Goal: Contribute content: Add original content to the website for others to see

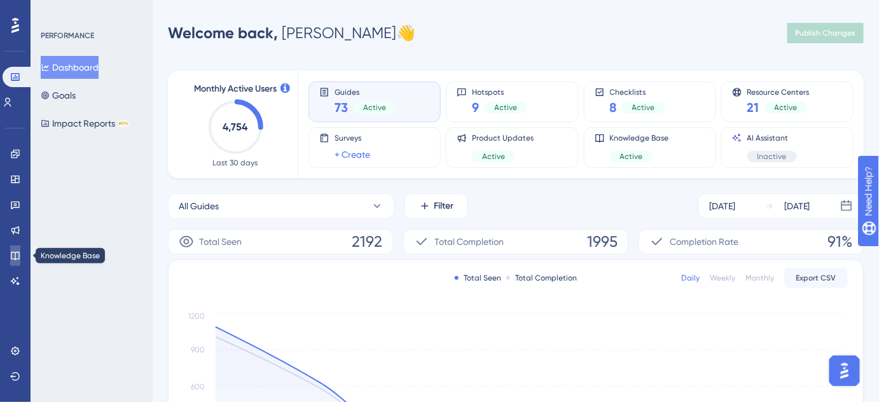
click at [11, 252] on icon at bounding box center [15, 256] width 8 height 8
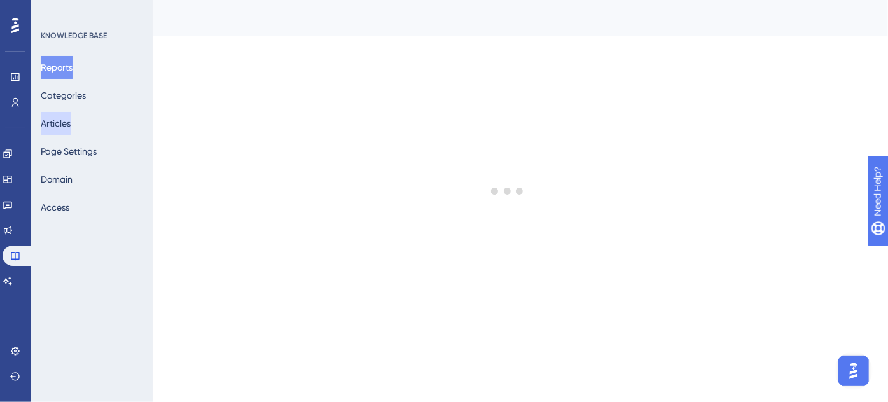
click at [71, 125] on button "Articles" at bounding box center [56, 123] width 30 height 23
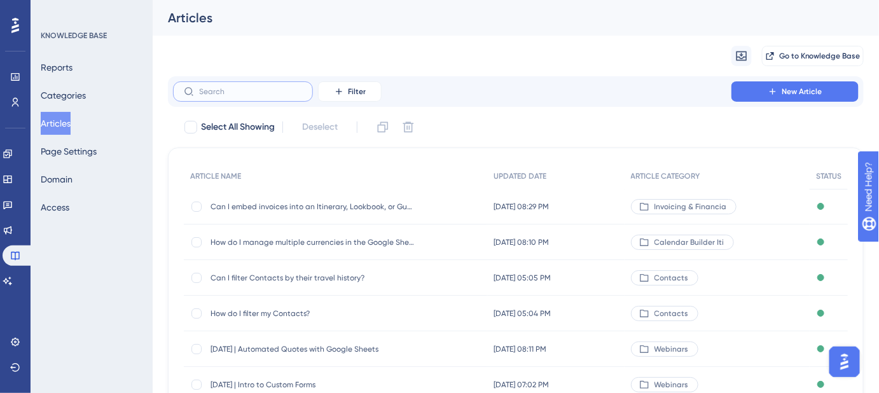
click at [258, 95] on input "text" at bounding box center [250, 91] width 103 height 9
paste input "Can I create a quote from an Itinerary?"
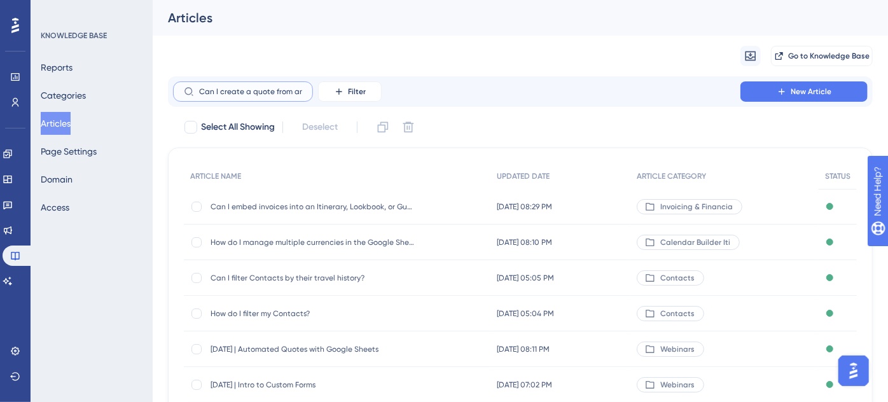
scroll to position [0, 32]
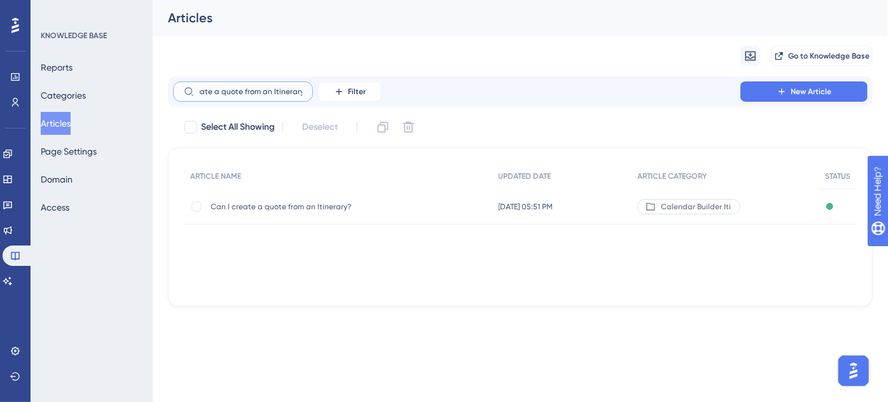
type input "Can I create a quote from an Itinerary?"
click at [303, 203] on span "Can I create a quote from an Itinerary?" at bounding box center [313, 207] width 204 height 10
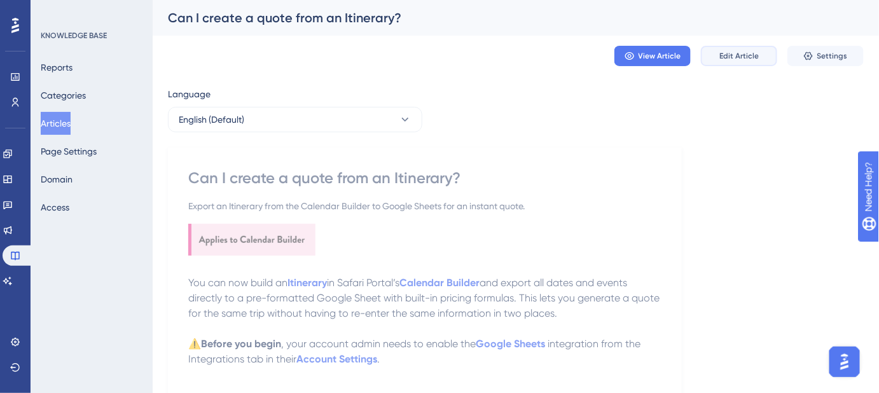
click at [721, 57] on span "Edit Article" at bounding box center [739, 56] width 39 height 10
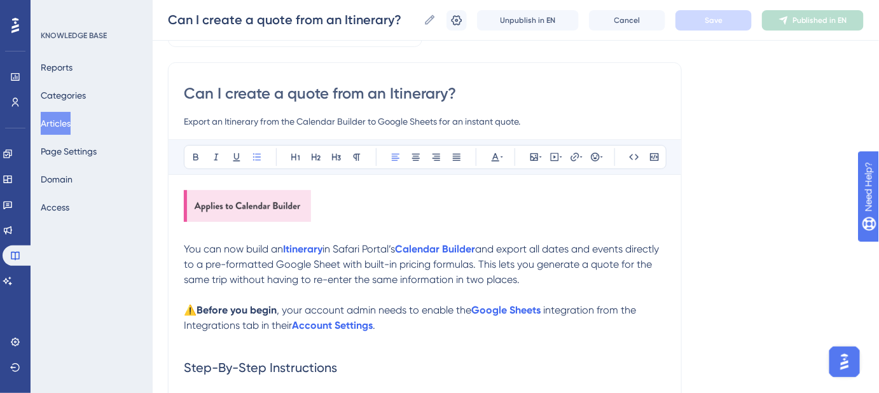
scroll to position [138, 0]
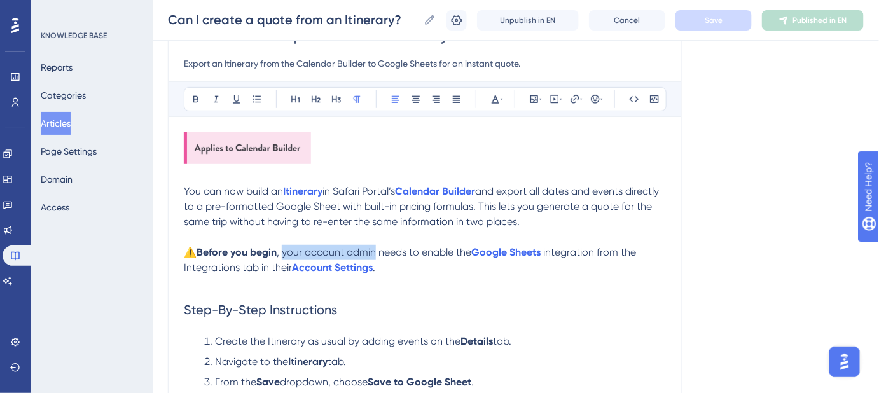
drag, startPoint x: 349, startPoint y: 251, endPoint x: 286, endPoint y: 253, distance: 63.6
click at [286, 253] on span ", your account admin needs to enable the" at bounding box center [374, 252] width 195 height 12
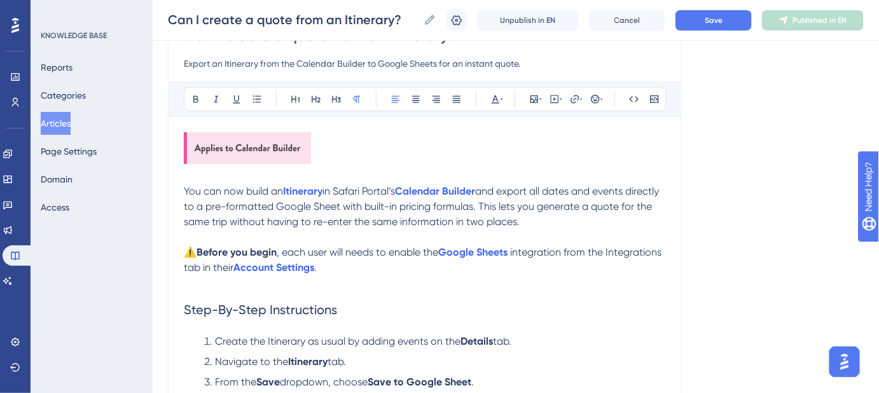
click at [379, 245] on p "⚠️ Before you begin , each user will needs to enable the Google Sheets integrat…" at bounding box center [425, 260] width 482 height 31
click at [698, 23] on button "Save" at bounding box center [714, 20] width 76 height 20
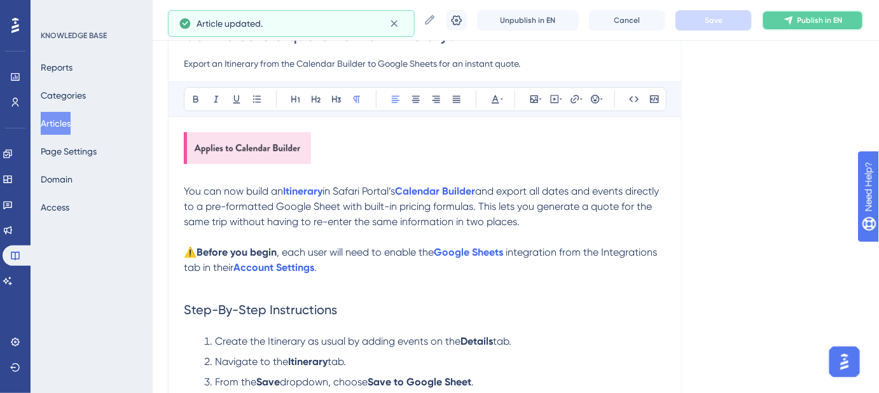
click at [835, 18] on span "Publish in EN" at bounding box center [820, 20] width 45 height 10
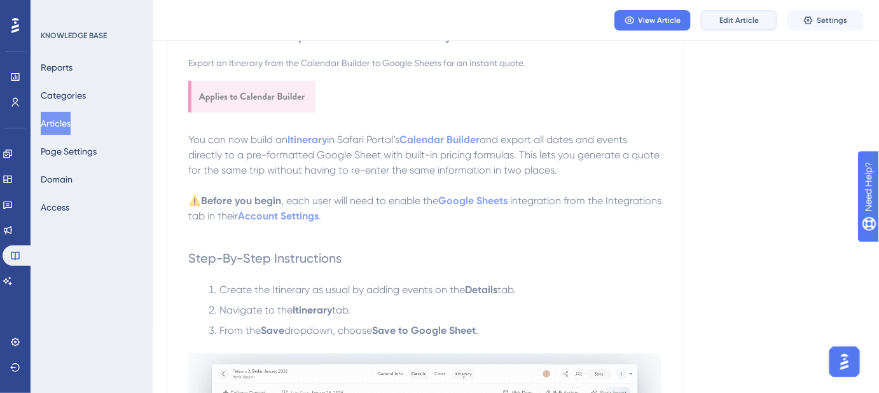
click at [738, 17] on span "Edit Article" at bounding box center [739, 20] width 39 height 10
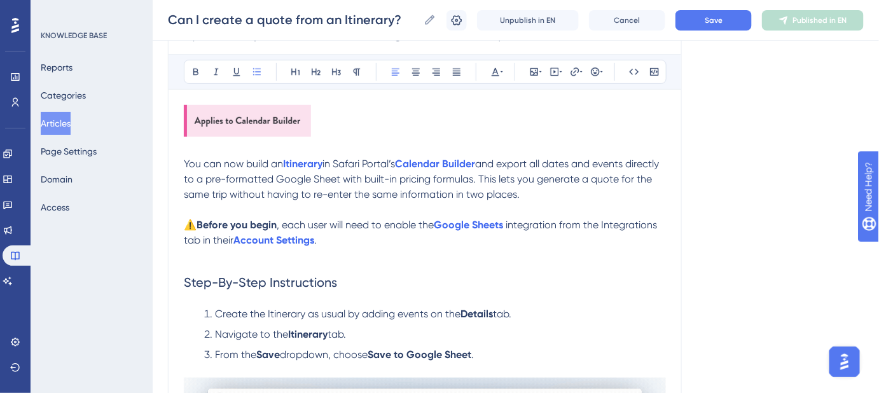
scroll to position [133, 0]
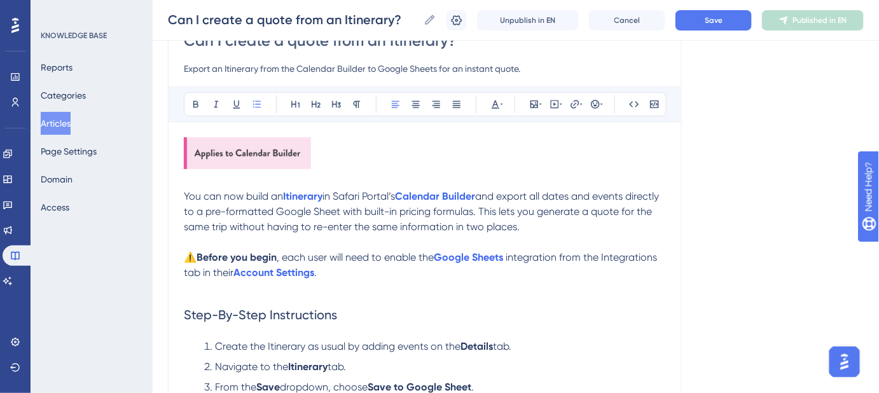
click at [302, 256] on span ", each user will need to enable the" at bounding box center [355, 257] width 157 height 12
click at [302, 259] on span ", user will need to enable the" at bounding box center [342, 257] width 131 height 12
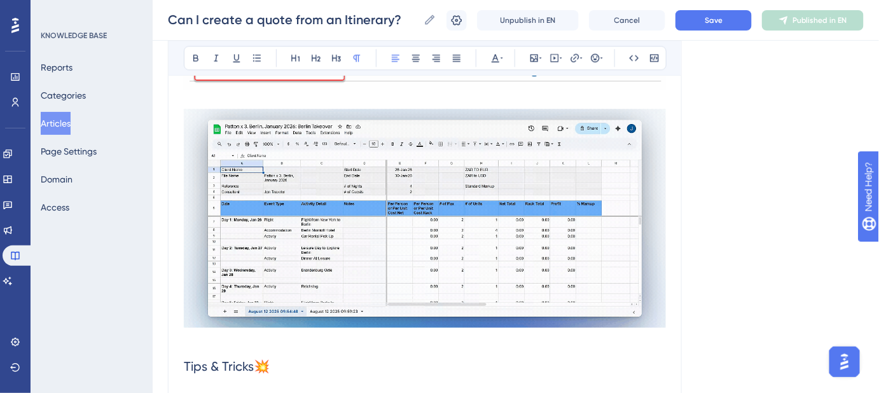
scroll to position [1116, 0]
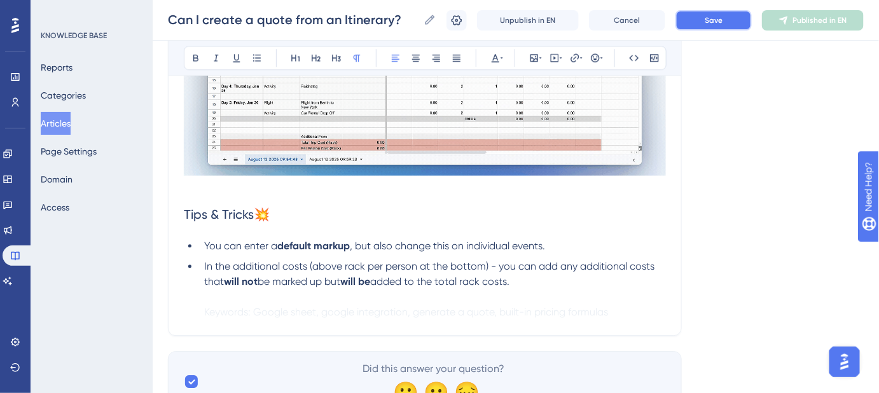
click at [718, 28] on button "Save" at bounding box center [714, 20] width 76 height 20
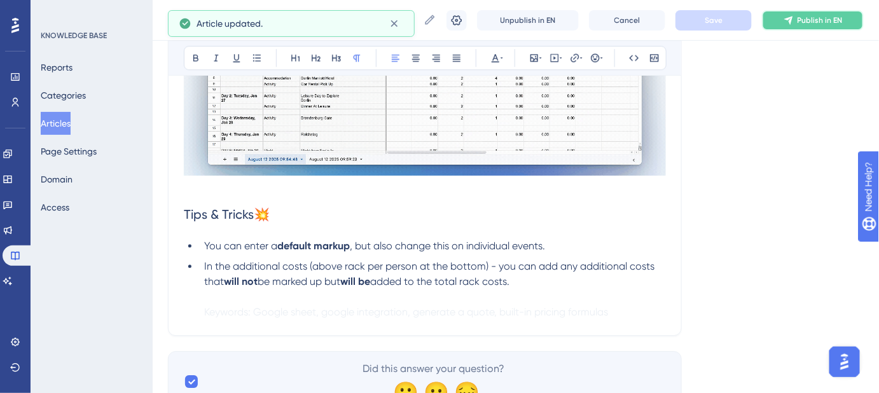
click at [794, 23] on icon at bounding box center [789, 20] width 10 height 10
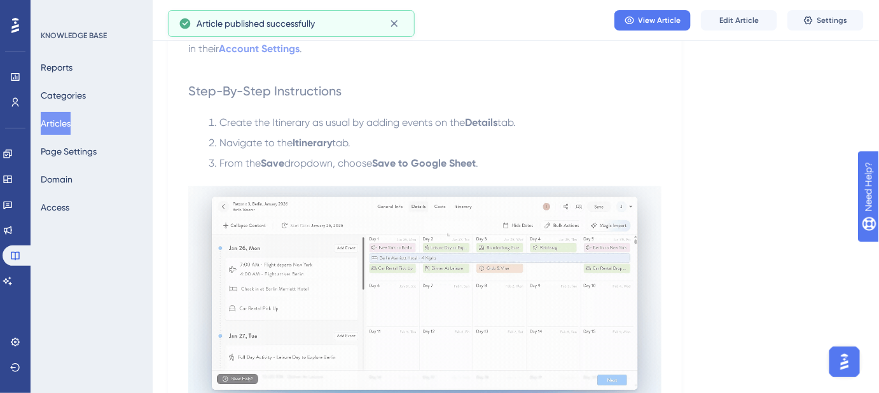
scroll to position [190, 0]
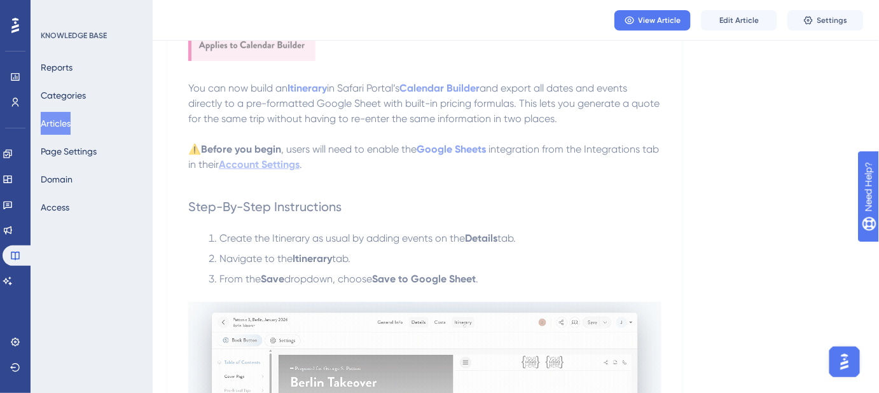
click at [295, 163] on strong "Account Settings" at bounding box center [259, 164] width 81 height 12
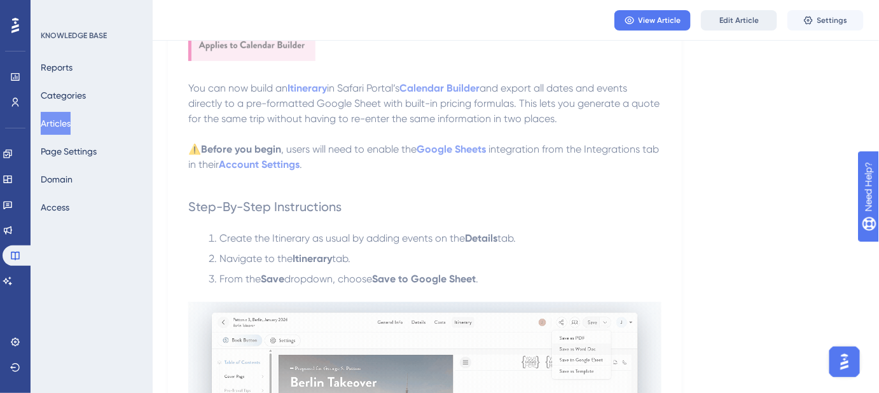
click at [739, 22] on span "Edit Article" at bounding box center [739, 20] width 39 height 10
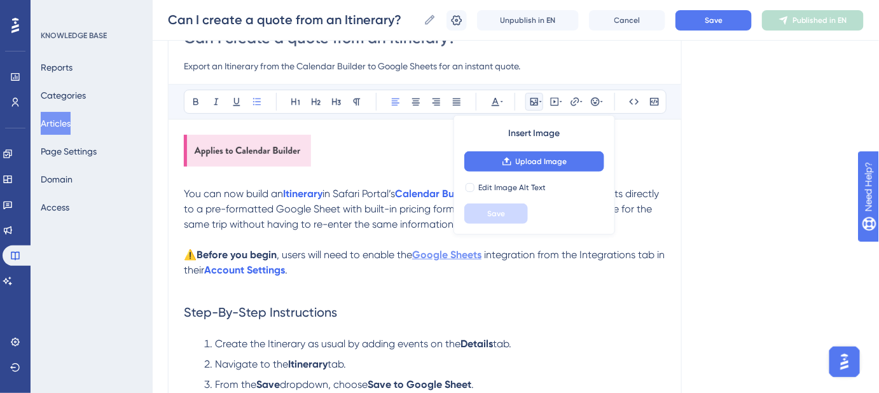
scroll to position [133, 0]
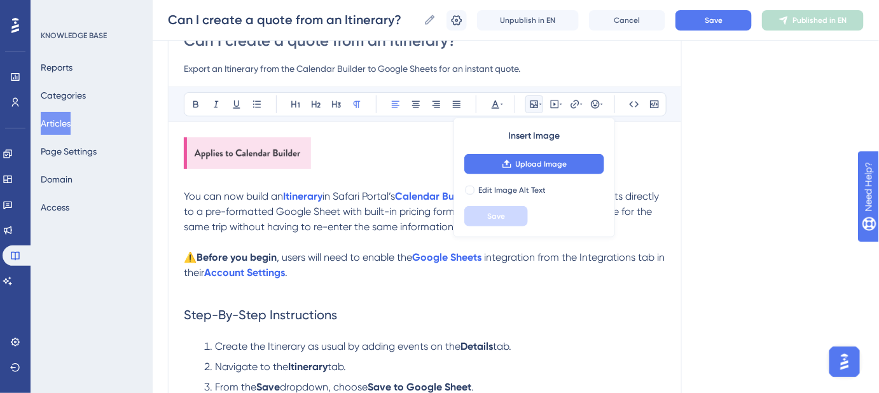
click at [307, 277] on p "⚠️ Before you begin , users will need to enable the Google Sheets integration f…" at bounding box center [425, 265] width 482 height 31
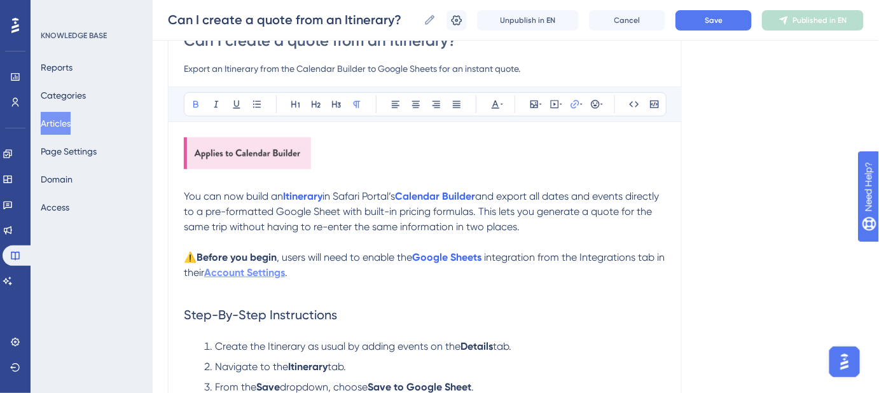
click at [285, 272] on strong "Account Settings" at bounding box center [244, 273] width 81 height 12
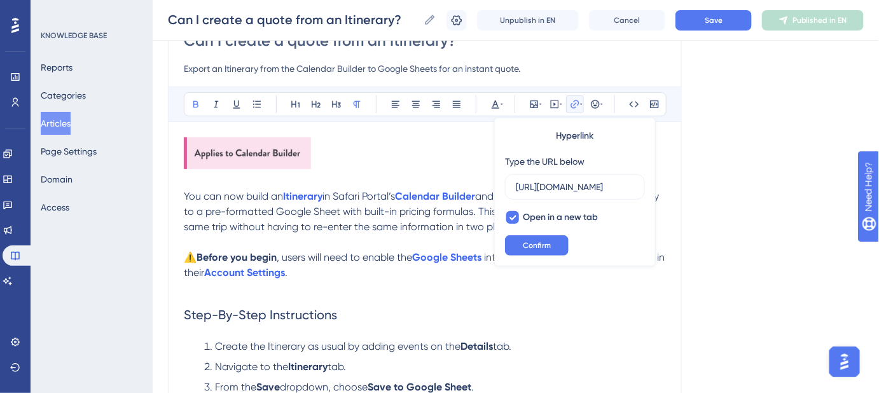
scroll to position [0, 307]
click at [581, 189] on input "[URL][DOMAIN_NAME]" at bounding box center [575, 187] width 118 height 14
click at [517, 215] on div at bounding box center [512, 217] width 13 height 13
checkbox input "false"
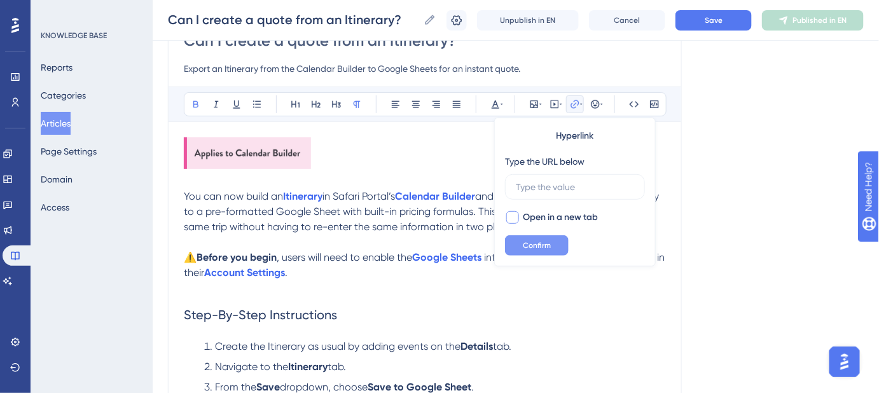
click at [536, 250] on button "Confirm" at bounding box center [537, 245] width 64 height 20
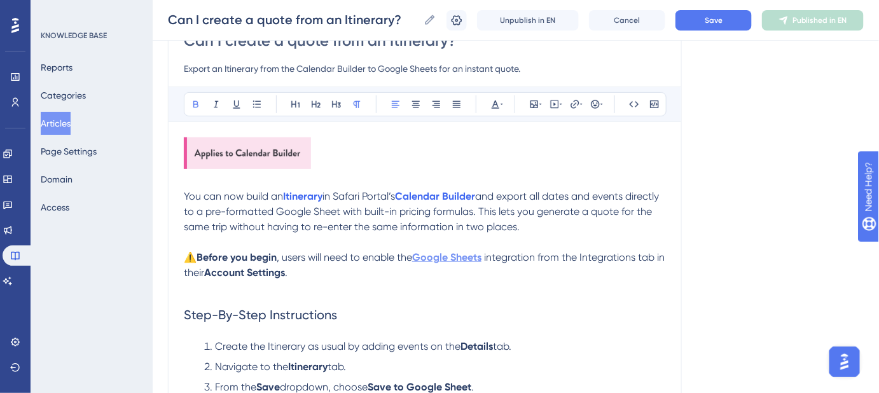
click at [474, 261] on strong "Google Sheets" at bounding box center [446, 257] width 69 height 12
click at [700, 22] on button "Save" at bounding box center [714, 20] width 76 height 20
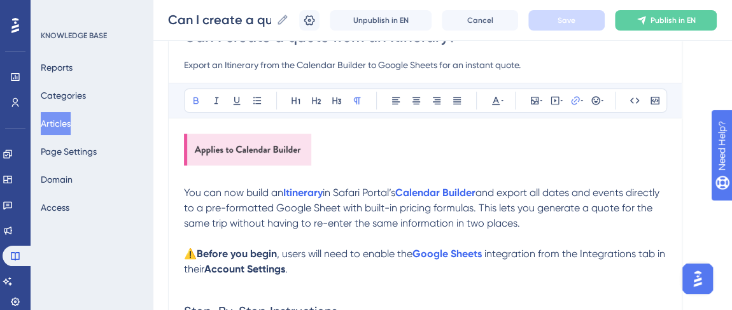
scroll to position [191, 0]
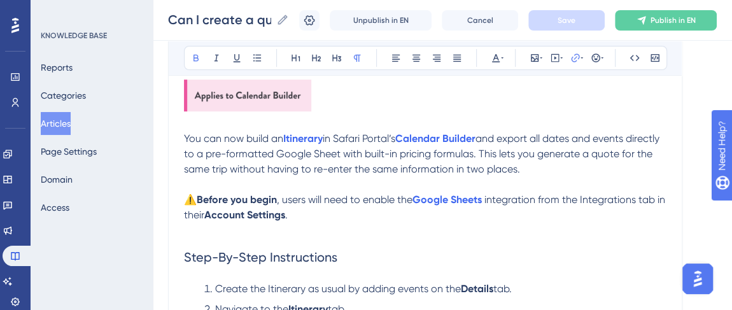
click at [309, 218] on p "⚠️ Before you begin , users will need to enable the Google Sheets integration f…" at bounding box center [425, 207] width 482 height 31
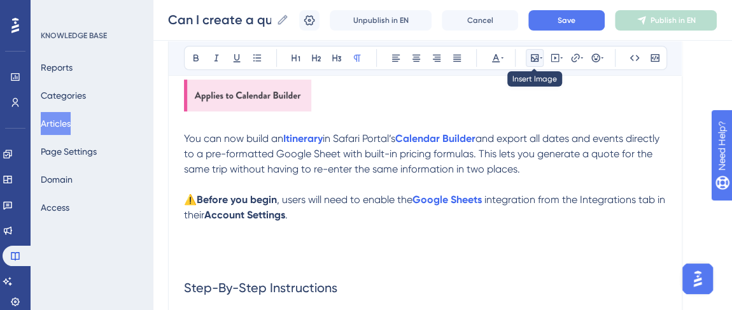
click at [537, 59] on icon at bounding box center [535, 58] width 8 height 8
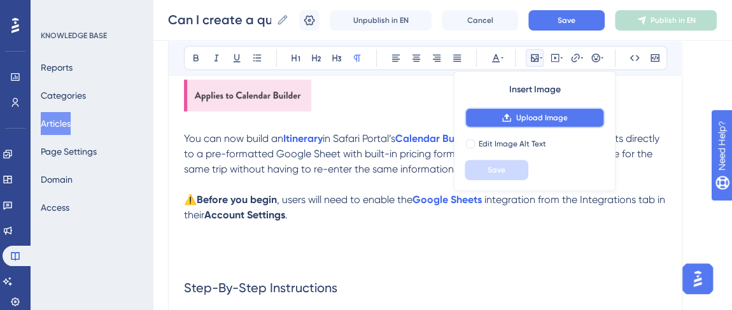
click at [547, 110] on button "Upload Image" at bounding box center [534, 118] width 140 height 20
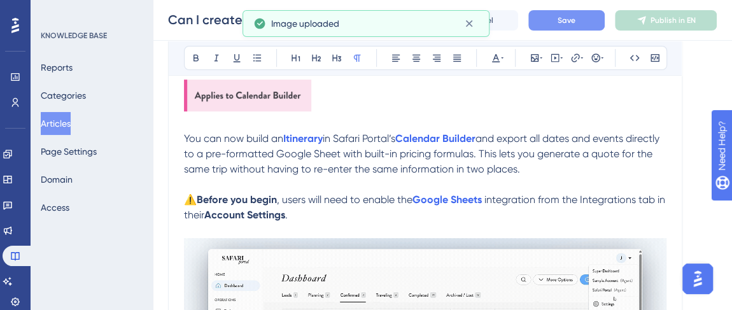
click at [574, 16] on span "Save" at bounding box center [566, 20] width 18 height 10
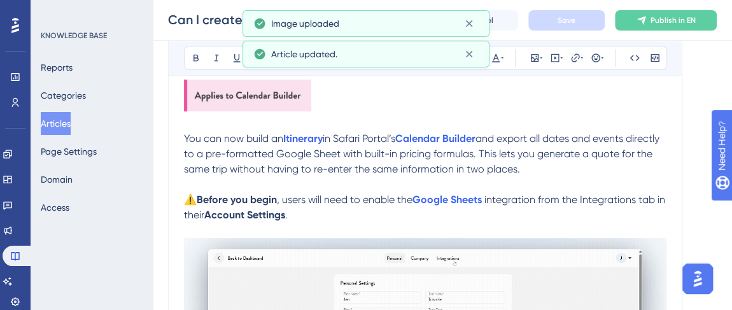
click at [312, 211] on p "⚠️ Before you begin , users will need to enable the Google Sheets integration f…" at bounding box center [425, 207] width 482 height 31
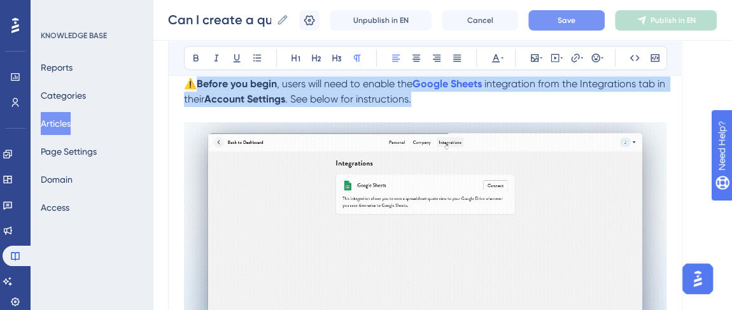
drag, startPoint x: 434, startPoint y: 101, endPoint x: 202, endPoint y: 80, distance: 233.2
click at [202, 80] on p "⚠️ Before you begin , users will need to enable the Google Sheets integration f…" at bounding box center [425, 91] width 482 height 31
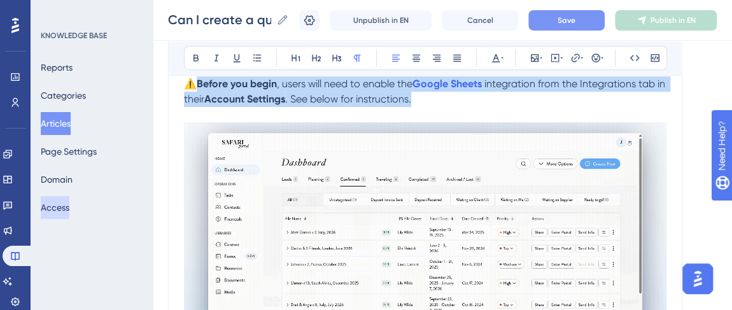
copy p "Before you begin , users will need to enable the Google Sheets integration from…"
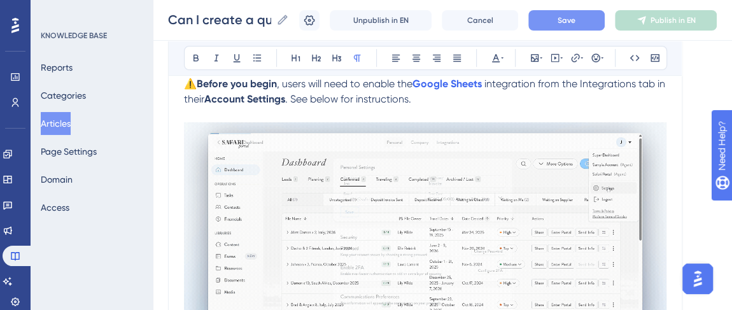
click at [447, 110] on p at bounding box center [425, 114] width 482 height 15
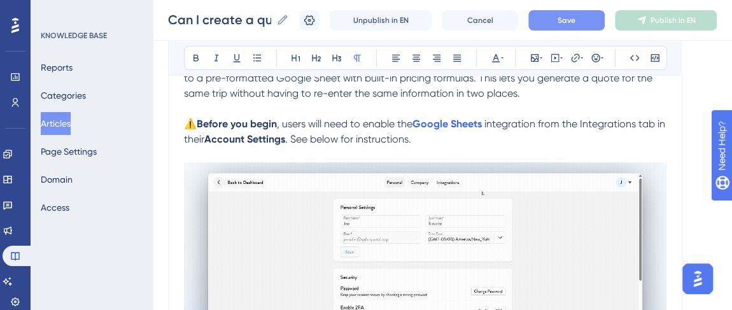
scroll to position [249, 0]
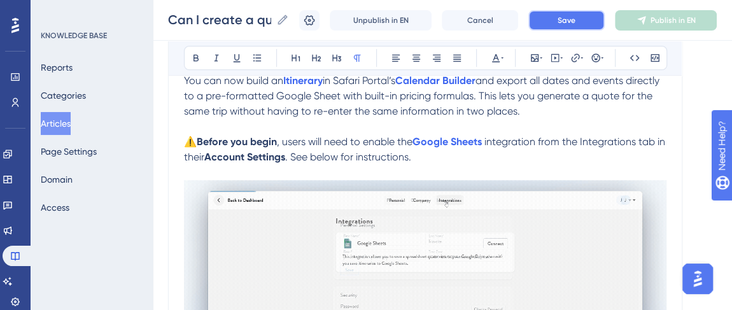
click at [567, 24] on span "Save" at bounding box center [566, 20] width 18 height 10
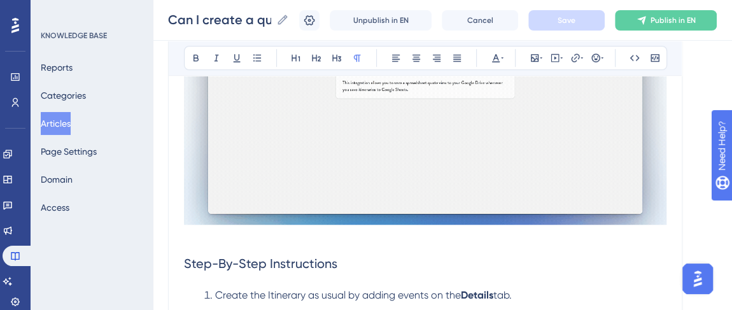
scroll to position [307, 0]
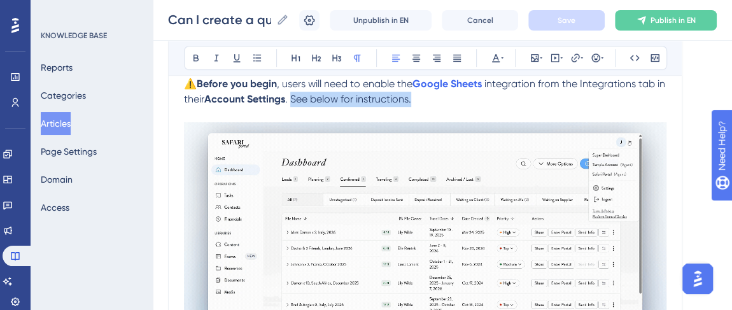
drag, startPoint x: 428, startPoint y: 101, endPoint x: 304, endPoint y: 102, distance: 123.4
click at [304, 102] on p "⚠️ Before you begin , users will need to enable the Google Sheets integration f…" at bounding box center [425, 91] width 482 height 31
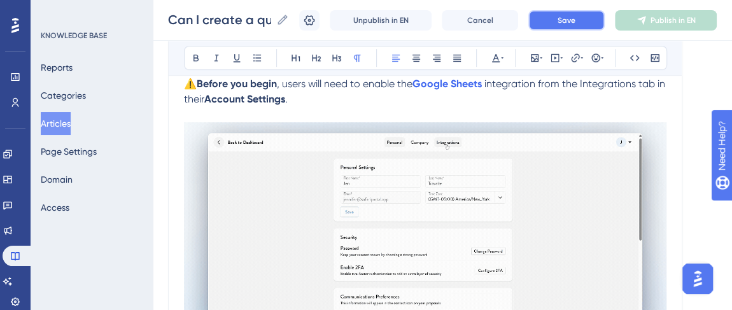
click at [590, 18] on button "Save" at bounding box center [566, 20] width 76 height 20
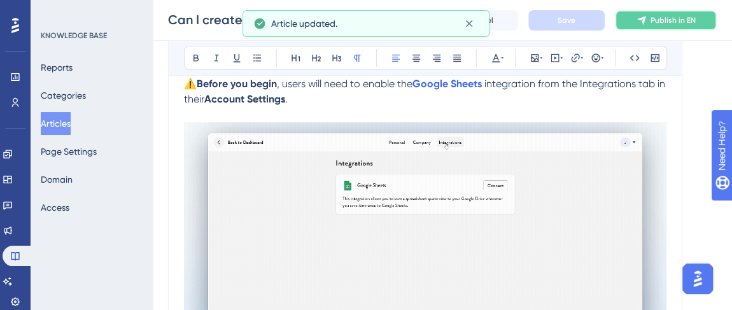
click at [666, 20] on span "Publish in EN" at bounding box center [672, 20] width 45 height 10
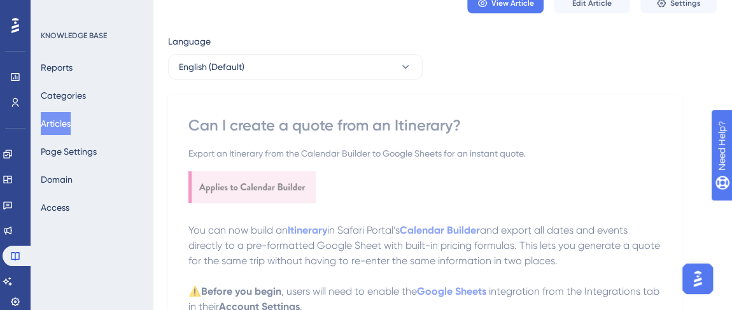
scroll to position [0, 0]
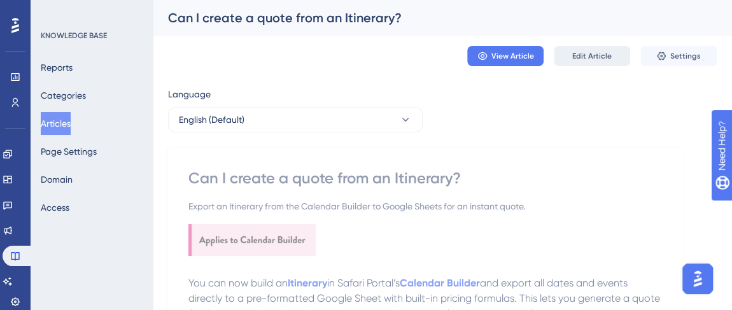
click at [595, 58] on span "Edit Article" at bounding box center [591, 56] width 39 height 10
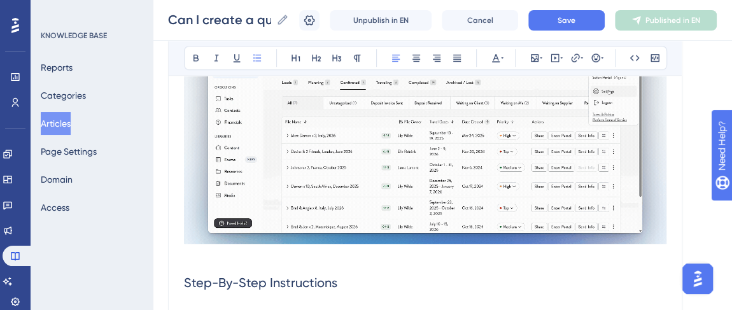
scroll to position [230, 0]
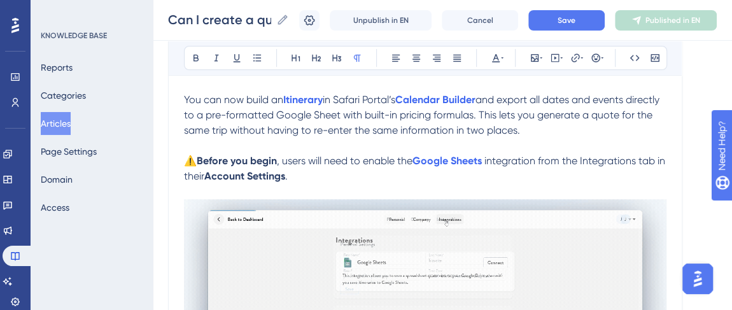
click at [293, 252] on img at bounding box center [425, 308] width 482 height 218
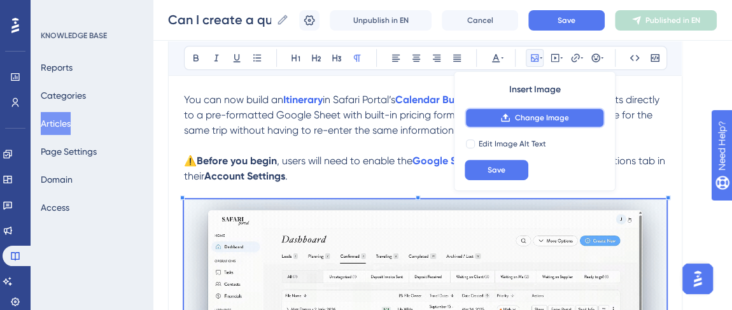
click at [546, 116] on span "Change Image" at bounding box center [541, 118] width 54 height 10
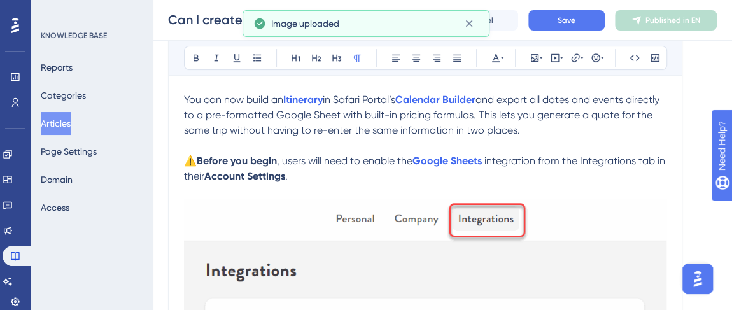
click at [370, 239] on img at bounding box center [425, 308] width 482 height 218
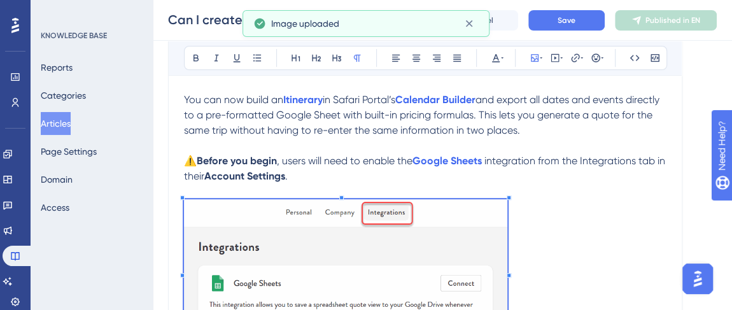
click at [340, 242] on span at bounding box center [345, 274] width 323 height 150
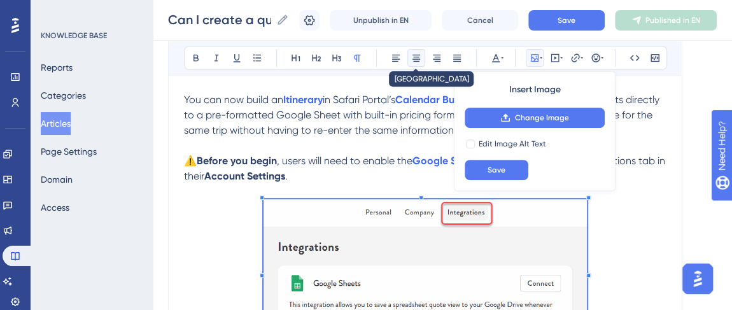
click at [419, 63] on button at bounding box center [416, 58] width 18 height 18
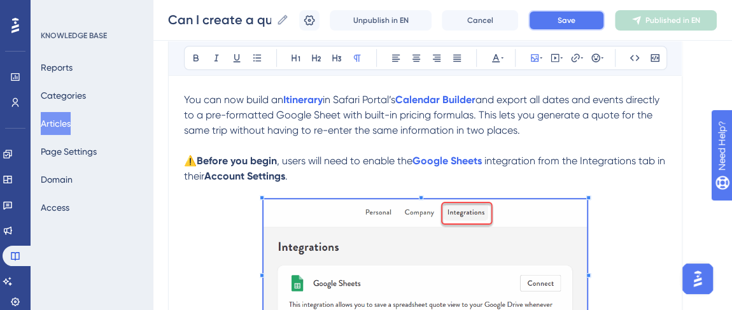
click at [576, 25] on button "Save" at bounding box center [566, 20] width 76 height 20
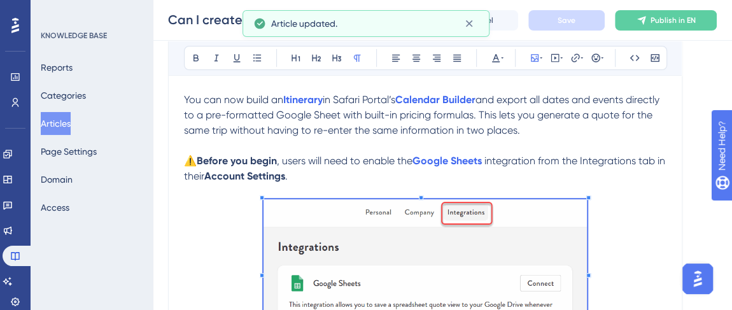
click at [638, 195] on p at bounding box center [425, 191] width 482 height 15
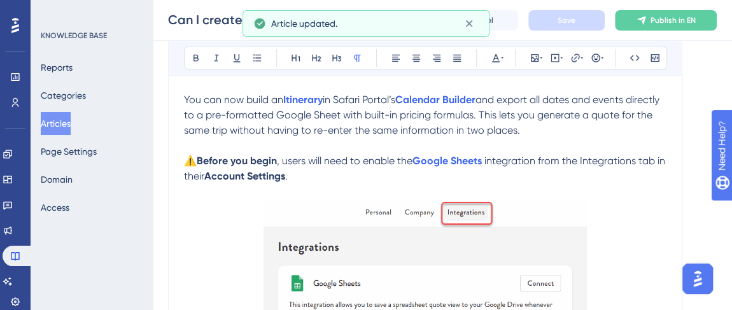
scroll to position [345, 0]
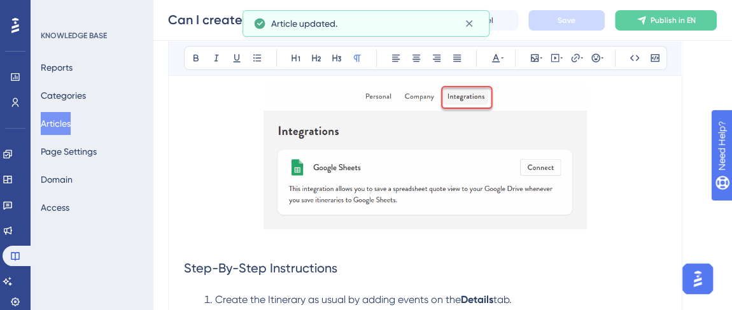
click at [306, 212] on img at bounding box center [424, 156] width 323 height 146
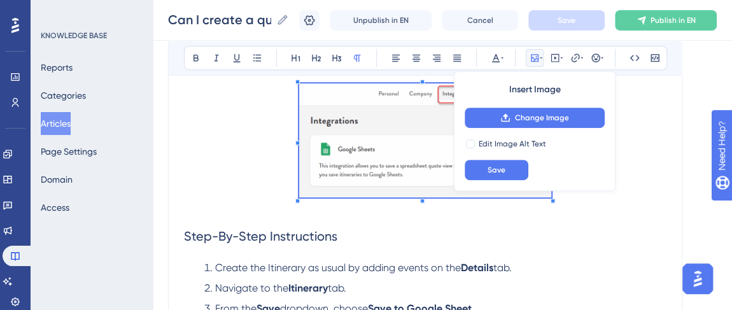
click at [333, 181] on span at bounding box center [425, 142] width 253 height 118
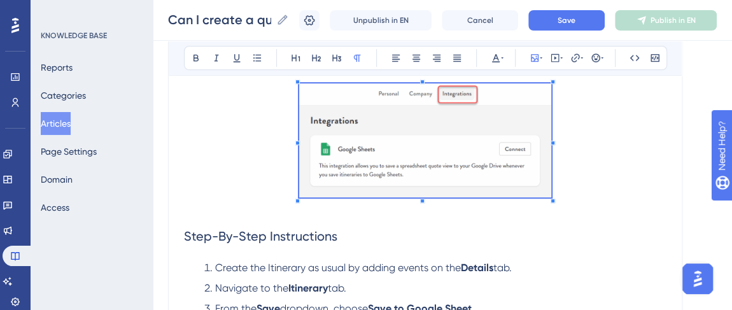
click at [583, 21] on button "Save" at bounding box center [566, 20] width 76 height 20
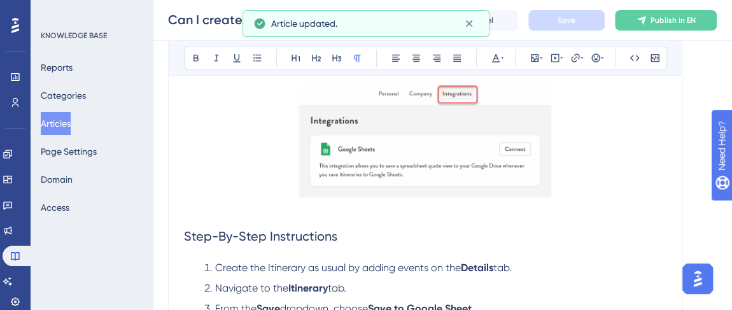
click at [615, 205] on p at bounding box center [425, 209] width 482 height 15
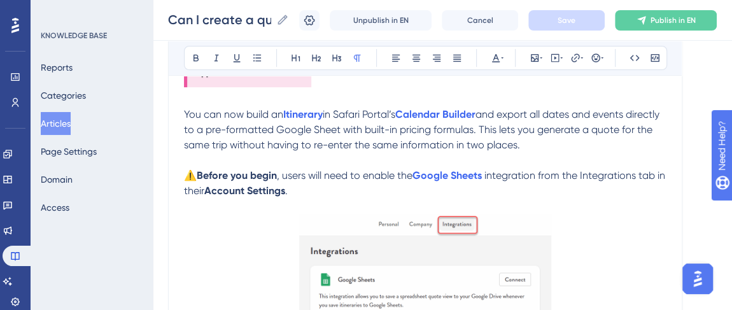
scroll to position [230, 0]
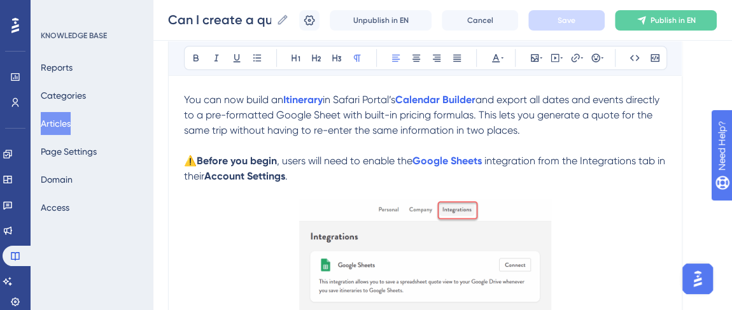
click at [382, 159] on span ", users will need to enable the" at bounding box center [345, 161] width 136 height 12
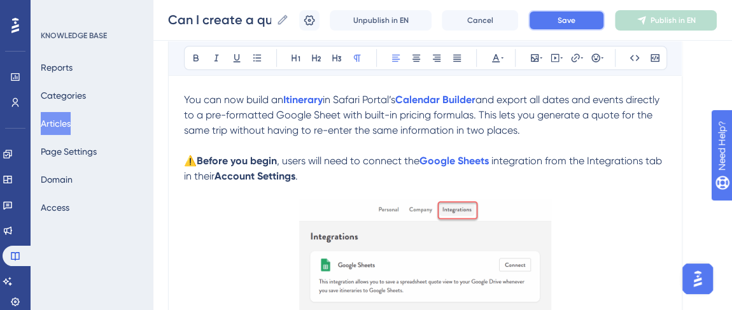
click at [573, 15] on span "Save" at bounding box center [566, 20] width 18 height 10
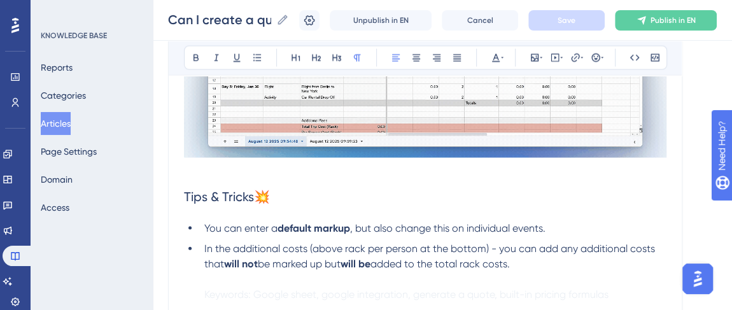
scroll to position [1271, 0]
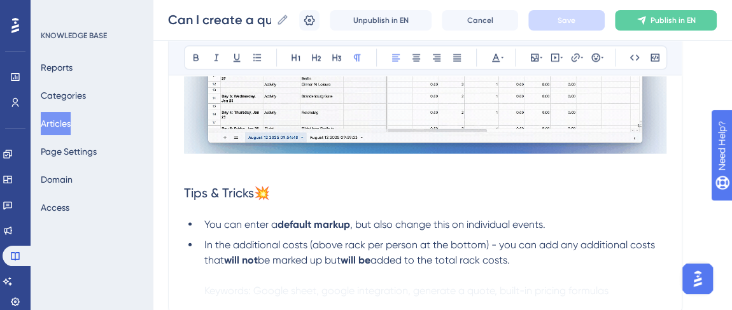
click at [530, 259] on li "In the additional costs (above rack per person at the bottom) - you can add any…" at bounding box center [432, 267] width 467 height 61
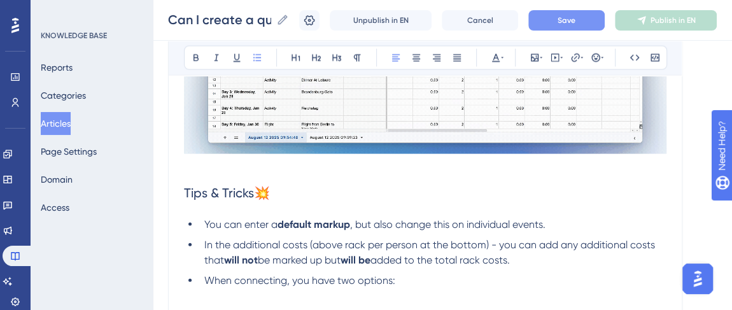
scroll to position [1308, 0]
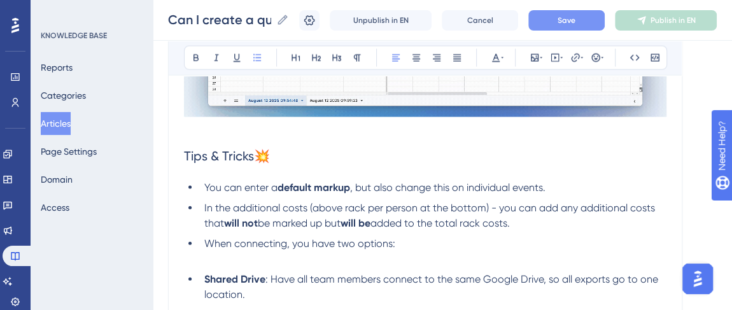
click at [284, 240] on span "When connecting, you have two options:" at bounding box center [299, 243] width 191 height 12
click at [204, 274] on strong "Shared Drive" at bounding box center [234, 279] width 61 height 12
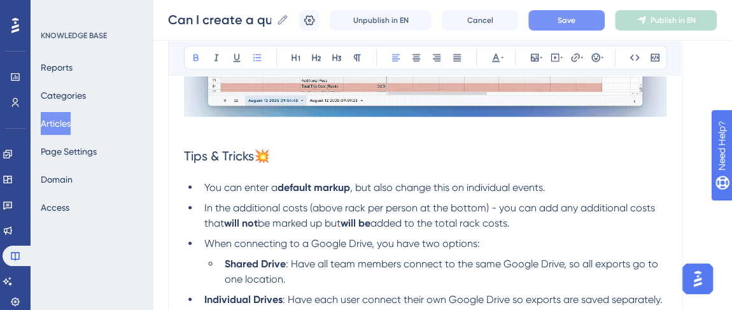
click at [204, 295] on strong "Individual Drives" at bounding box center [243, 299] width 78 height 12
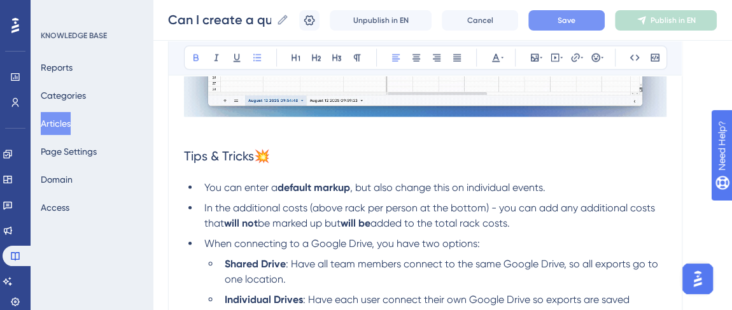
scroll to position [1366, 0]
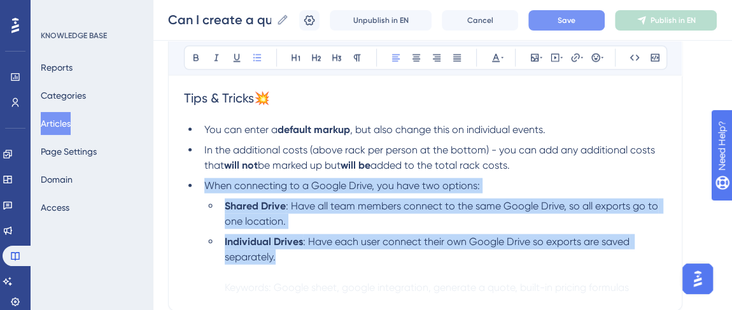
drag, startPoint x: 283, startPoint y: 256, endPoint x: 206, endPoint y: 191, distance: 100.3
click at [206, 191] on ul "You can enter a default markup , but also change this on individual events. In …" at bounding box center [425, 208] width 482 height 173
copy ul "When connecting to a Google Drive, you have two options: Shared Drive : Have al…"
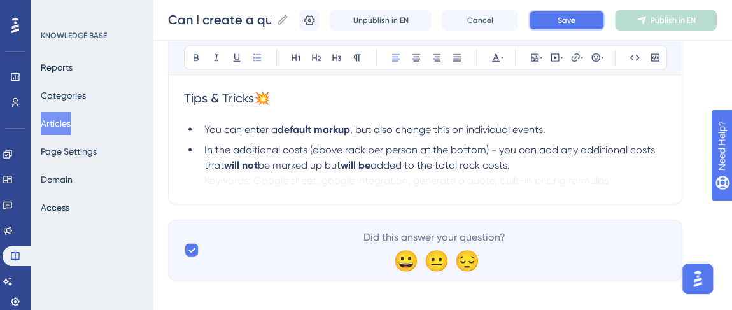
click at [591, 21] on button "Save" at bounding box center [566, 20] width 76 height 20
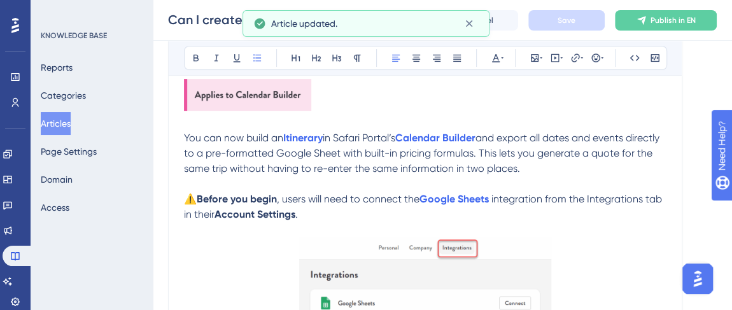
scroll to position [151, 0]
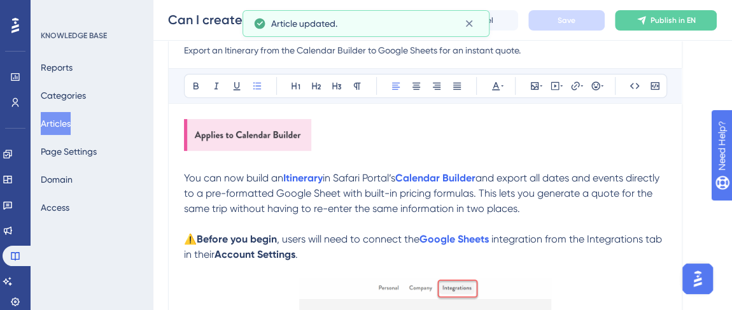
click at [335, 253] on p "⚠️ Before you begin , users will need to connect the Google Sheets integration …" at bounding box center [425, 247] width 482 height 31
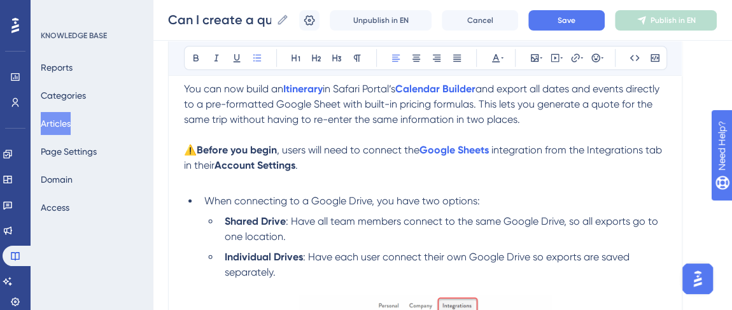
scroll to position [256, 0]
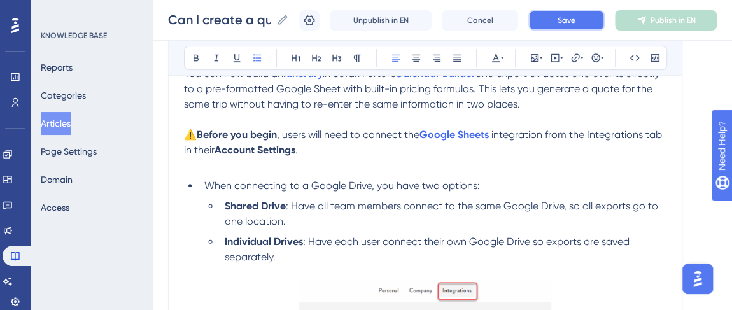
click at [564, 22] on button "Save" at bounding box center [566, 20] width 76 height 20
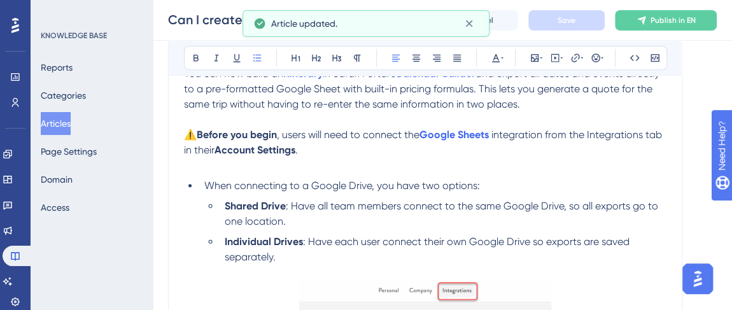
click at [205, 184] on span "When connecting to a Google Drive, you have two options:" at bounding box center [341, 185] width 275 height 12
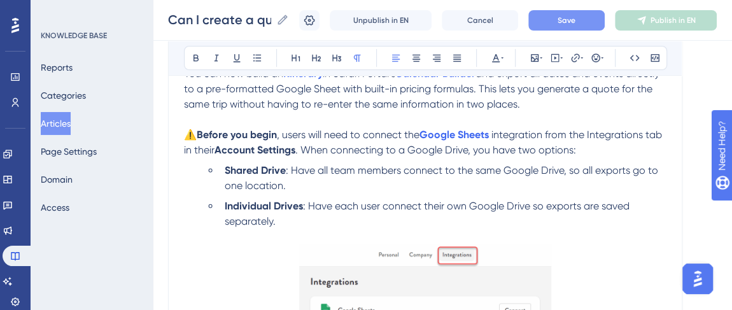
click at [555, 26] on button "Save" at bounding box center [566, 20] width 76 height 20
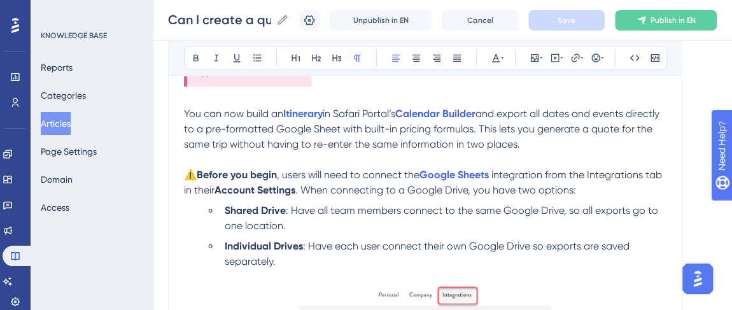
scroll to position [198, 0]
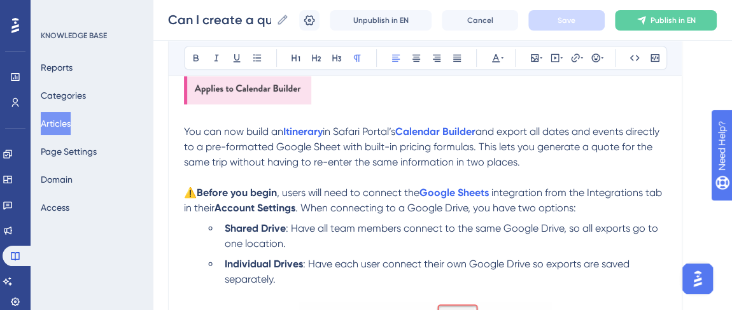
click at [599, 208] on p "⚠️ Before you begin , users will need to connect the Google Sheets integration …" at bounding box center [425, 200] width 482 height 31
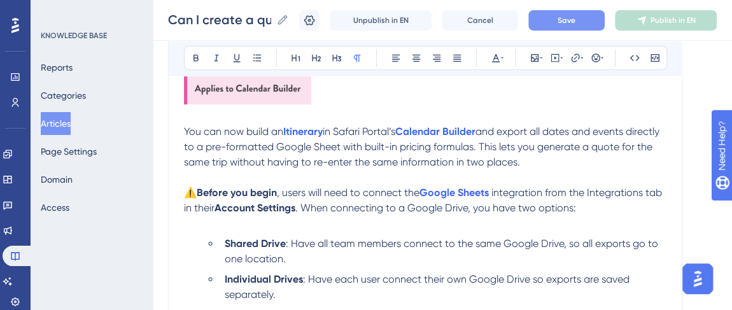
click at [575, 18] on span "Save" at bounding box center [566, 20] width 18 height 10
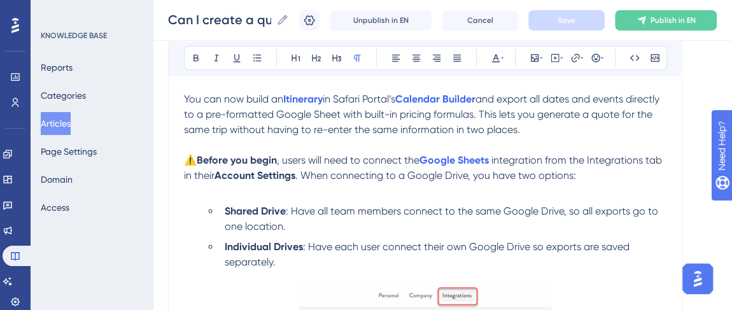
scroll to position [256, 0]
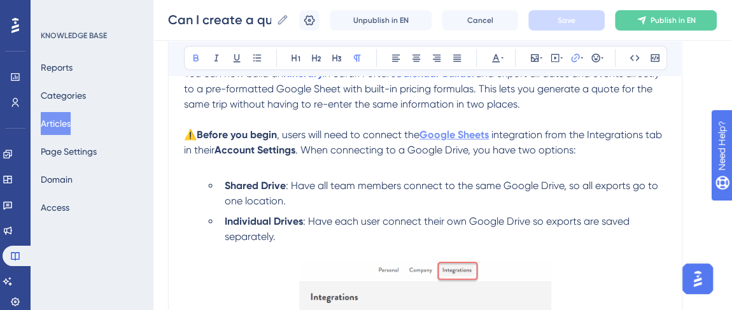
click at [475, 134] on strong "Google Sheets" at bounding box center [453, 135] width 69 height 12
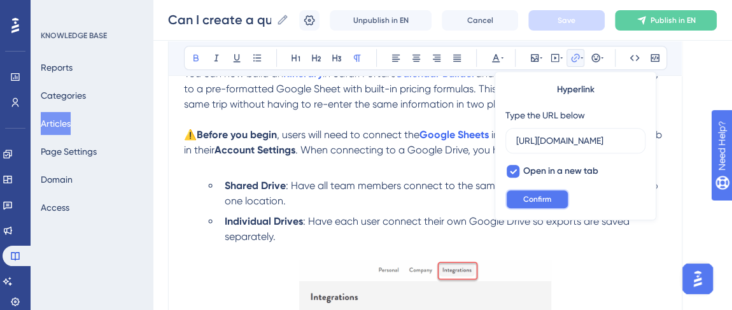
scroll to position [0, 0]
click at [532, 196] on span "Confirm" at bounding box center [537, 199] width 28 height 10
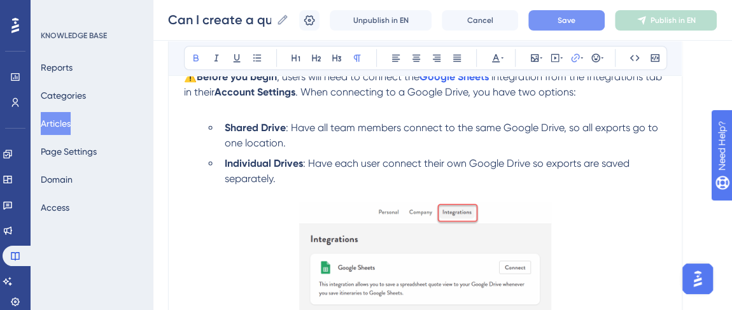
scroll to position [256, 0]
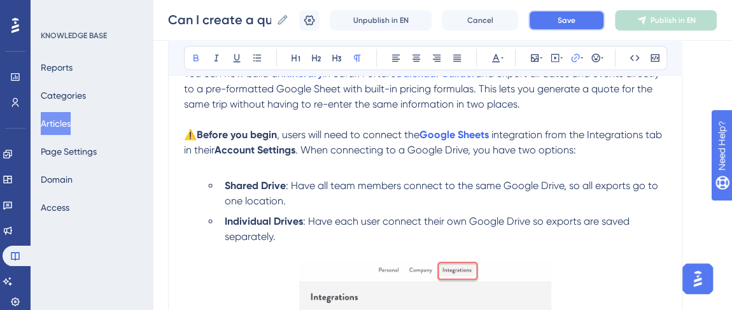
click at [555, 16] on button "Save" at bounding box center [566, 20] width 76 height 20
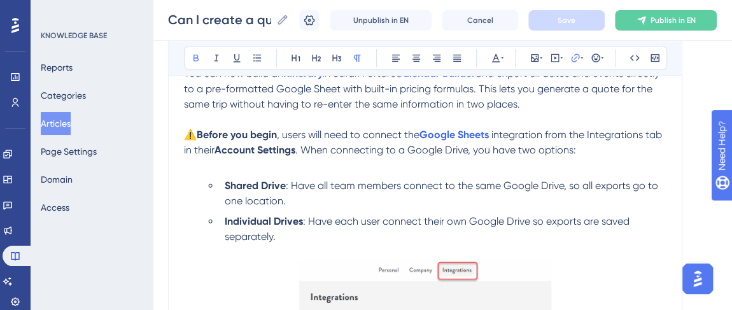
scroll to position [198, 0]
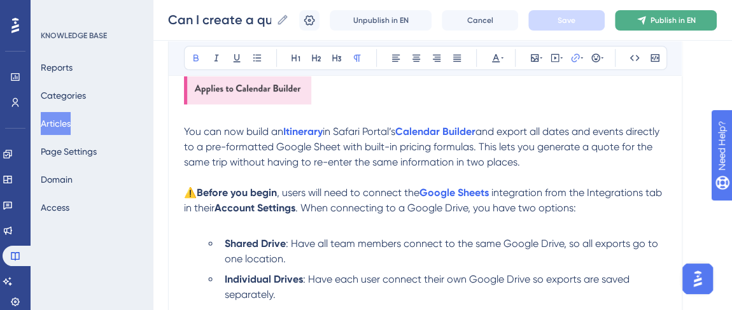
click at [640, 29] on button "Publish in EN" at bounding box center [666, 20] width 102 height 20
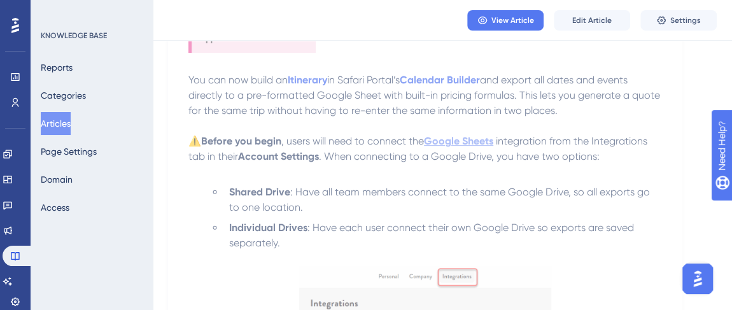
click at [473, 141] on strong "Google Sheets" at bounding box center [458, 141] width 69 height 12
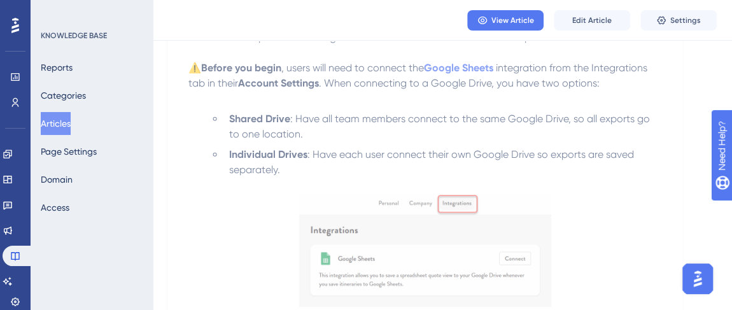
scroll to position [256, 0]
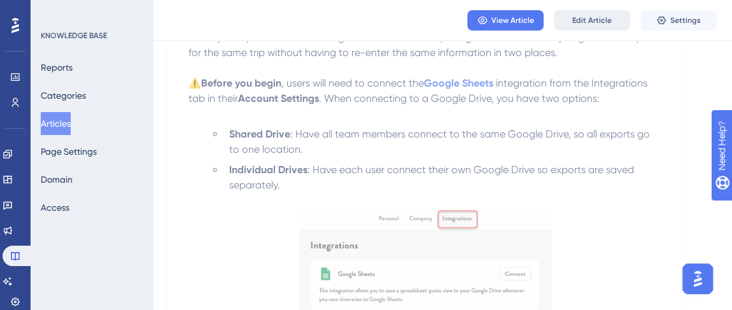
click at [599, 24] on span "Edit Article" at bounding box center [591, 20] width 39 height 10
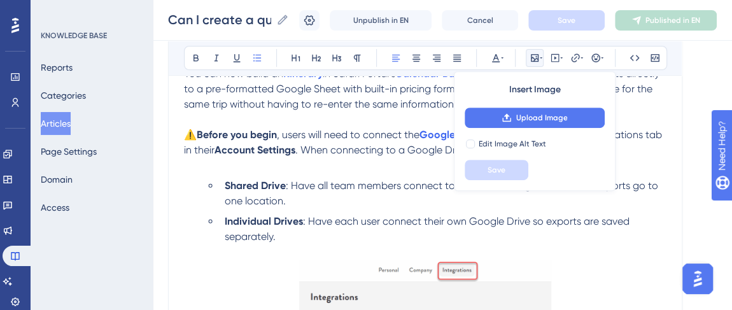
scroll to position [1033, 0]
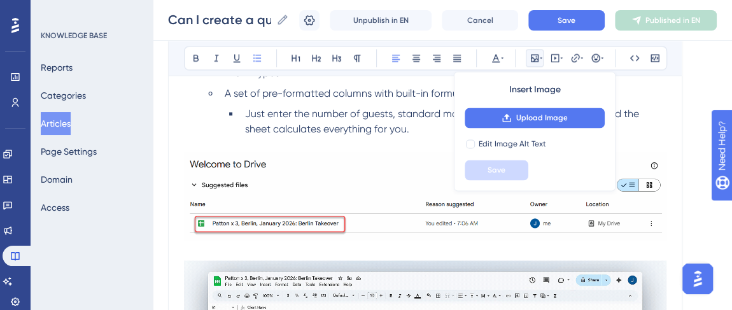
click at [402, 167] on img at bounding box center [425, 196] width 482 height 88
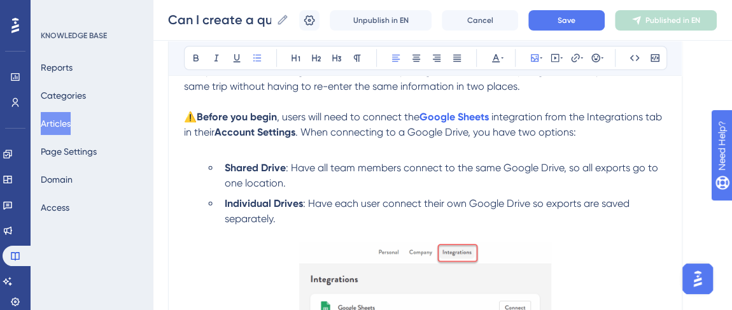
scroll to position [165, 0]
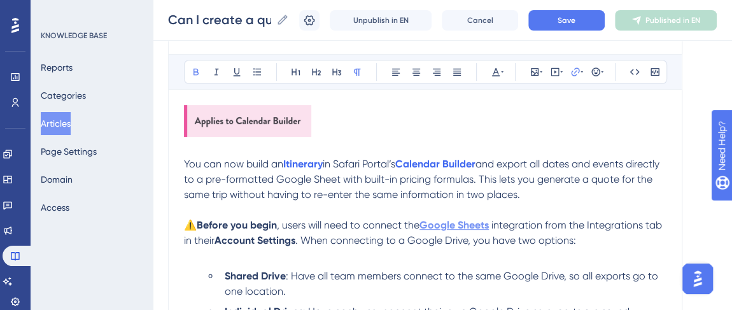
click at [463, 219] on strong "Google Sheets" at bounding box center [453, 225] width 69 height 12
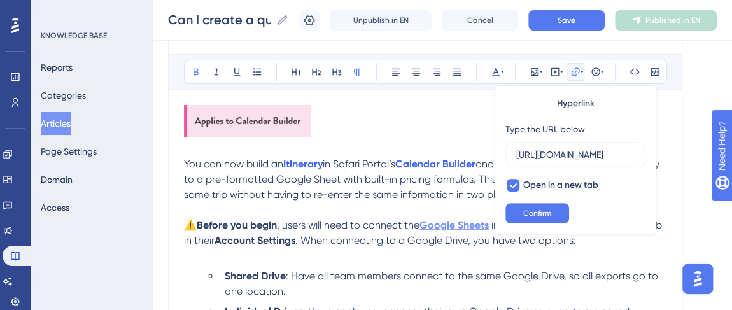
scroll to position [0, 300]
click at [541, 158] on input "[URL][DOMAIN_NAME]" at bounding box center [575, 155] width 118 height 14
drag, startPoint x: 517, startPoint y: 182, endPoint x: 524, endPoint y: 191, distance: 10.9
click at [517, 182] on div at bounding box center [512, 185] width 13 height 13
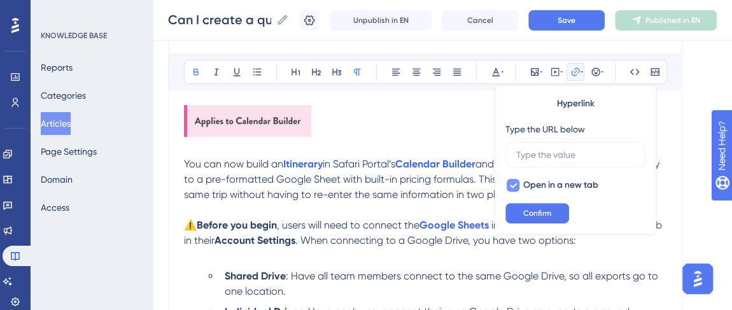
checkbox input "false"
click at [537, 217] on button "Confirm" at bounding box center [537, 213] width 64 height 20
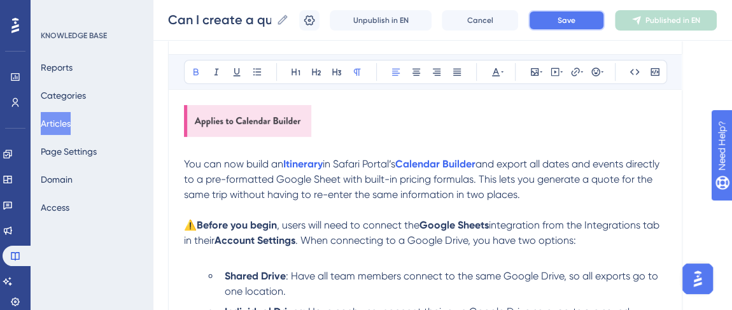
click at [568, 20] on span "Save" at bounding box center [566, 20] width 18 height 10
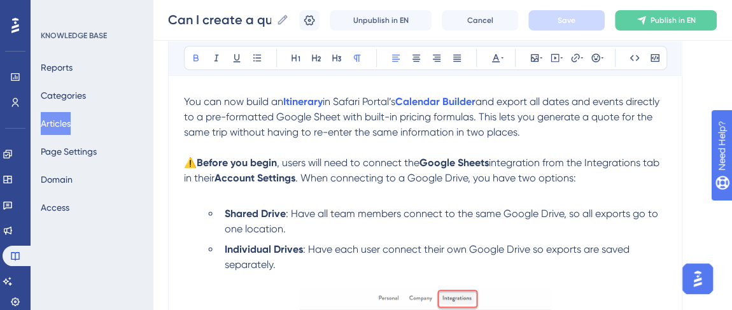
scroll to position [165, 0]
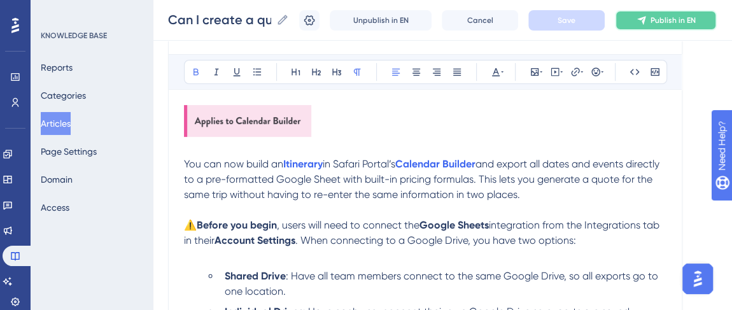
click at [660, 21] on span "Publish in EN" at bounding box center [672, 20] width 45 height 10
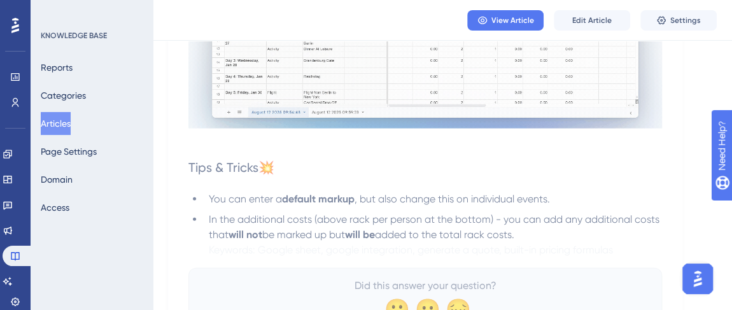
scroll to position [1380, 0]
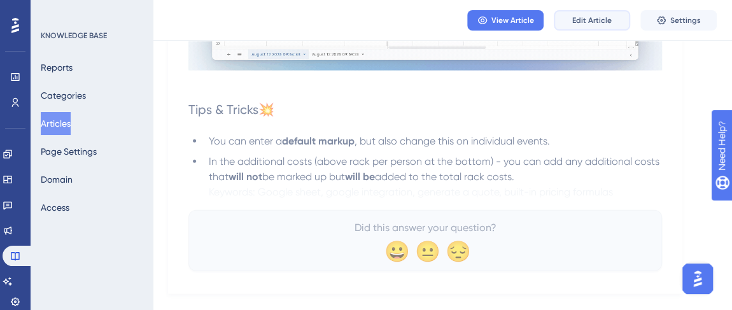
click at [583, 18] on span "Edit Article" at bounding box center [591, 20] width 39 height 10
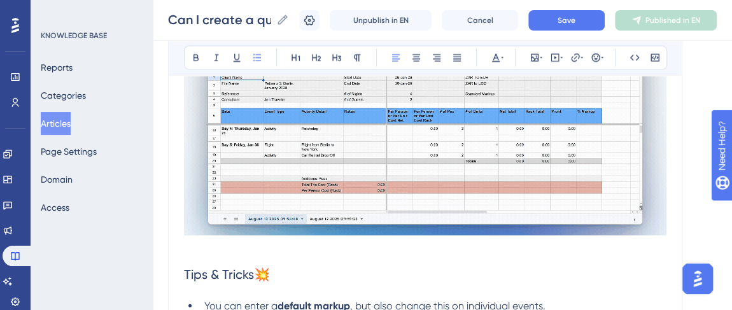
scroll to position [1462, 0]
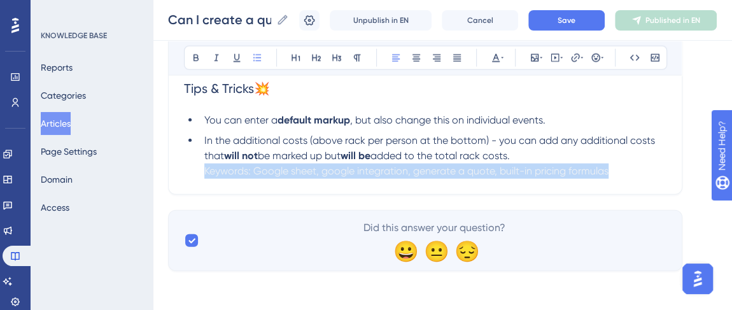
drag, startPoint x: 617, startPoint y: 169, endPoint x: 182, endPoint y: 176, distance: 435.2
click at [496, 60] on icon at bounding box center [495, 58] width 10 height 10
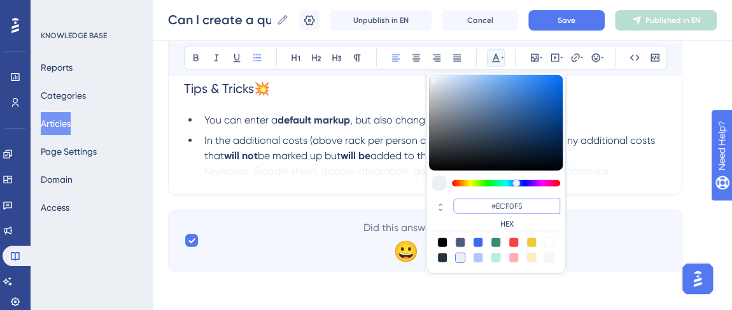
drag, startPoint x: 522, startPoint y: 203, endPoint x: 494, endPoint y: 204, distance: 28.0
click at [494, 204] on input "#ECF0F5" at bounding box center [506, 205] width 107 height 15
type input "#FFFFFF"
click at [625, 174] on li "In the additional costs (above rack per person at the bottom) - you can add any…" at bounding box center [432, 156] width 467 height 46
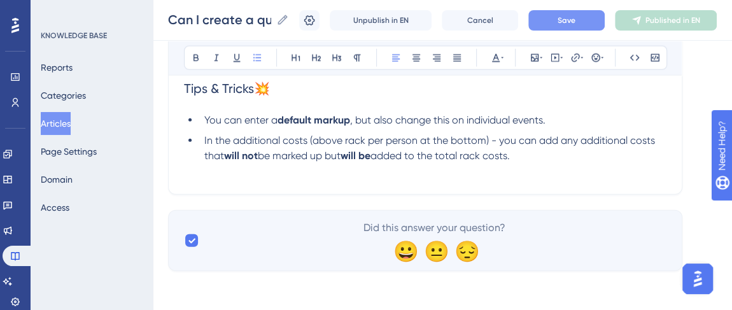
click at [568, 22] on span "Save" at bounding box center [566, 20] width 18 height 10
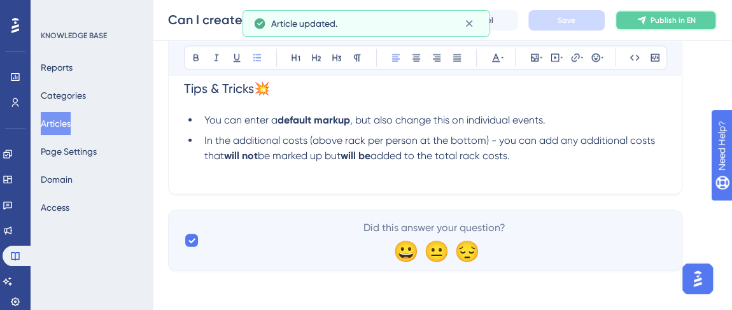
click at [671, 20] on span "Publish in EN" at bounding box center [672, 20] width 45 height 10
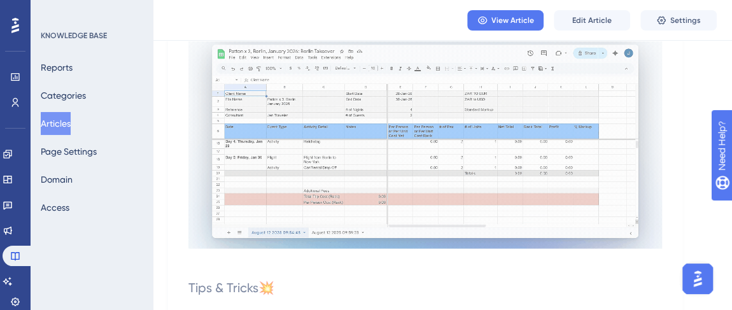
scroll to position [1057, 0]
